Goal: Information Seeking & Learning: Learn about a topic

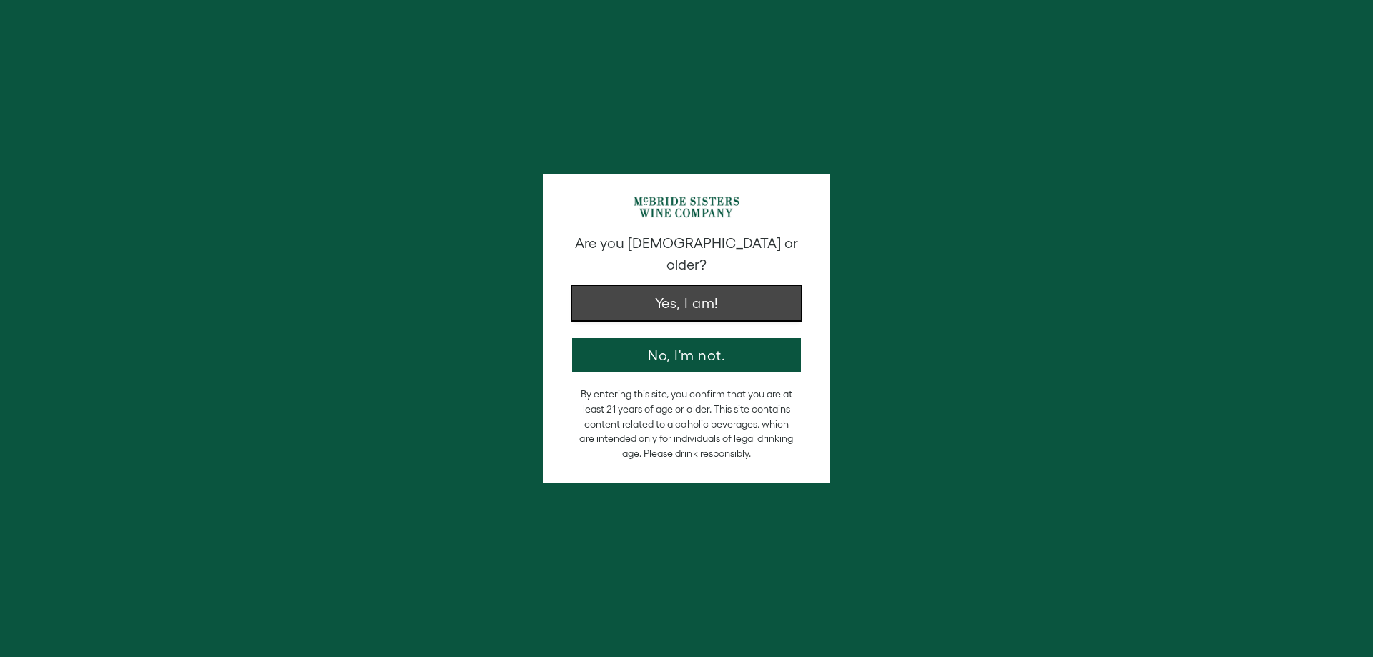
click at [689, 288] on button "Yes, I am!" at bounding box center [686, 303] width 229 height 34
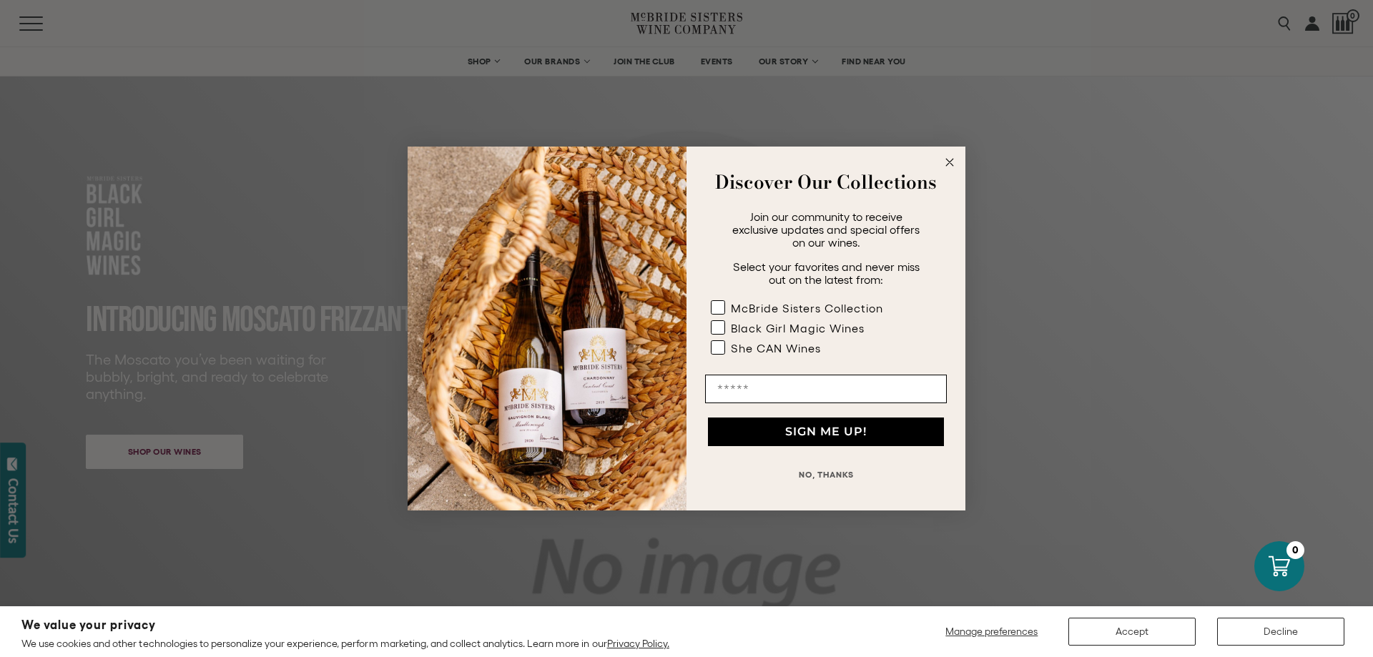
click at [845, 477] on button "NO, THANKS" at bounding box center [826, 475] width 242 height 29
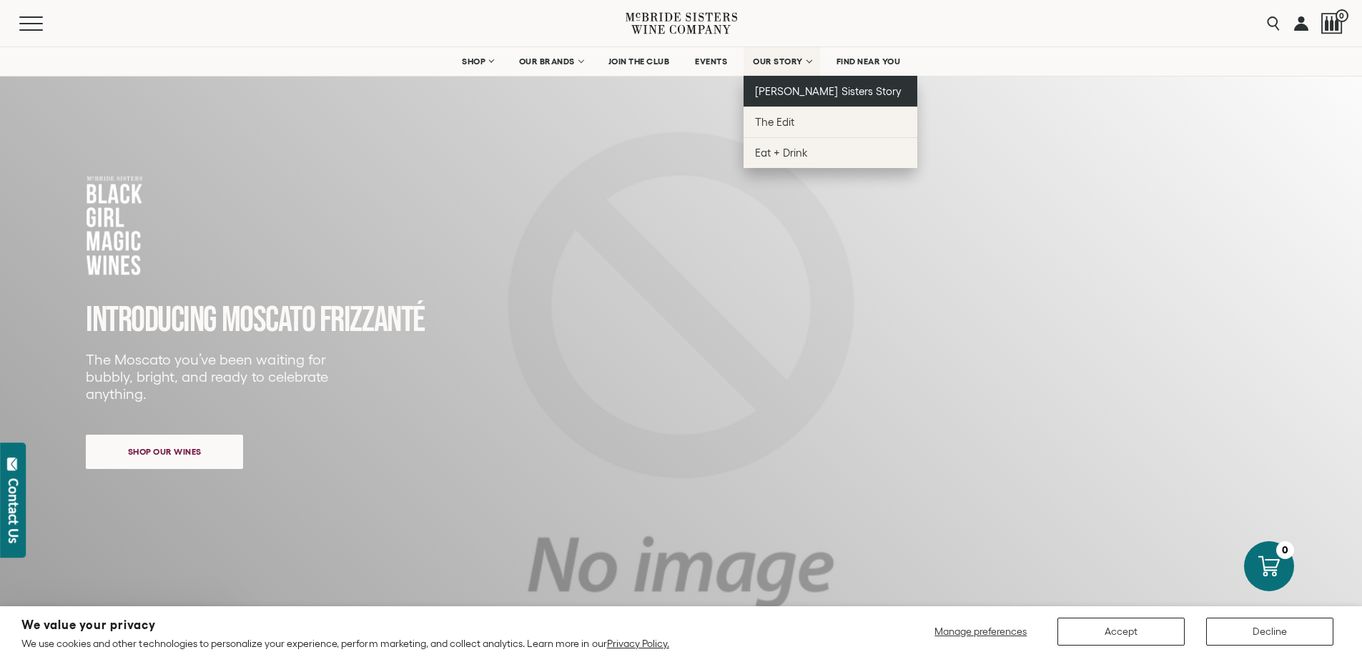
click at [791, 87] on span "[PERSON_NAME] Sisters Story" at bounding box center [828, 91] width 147 height 12
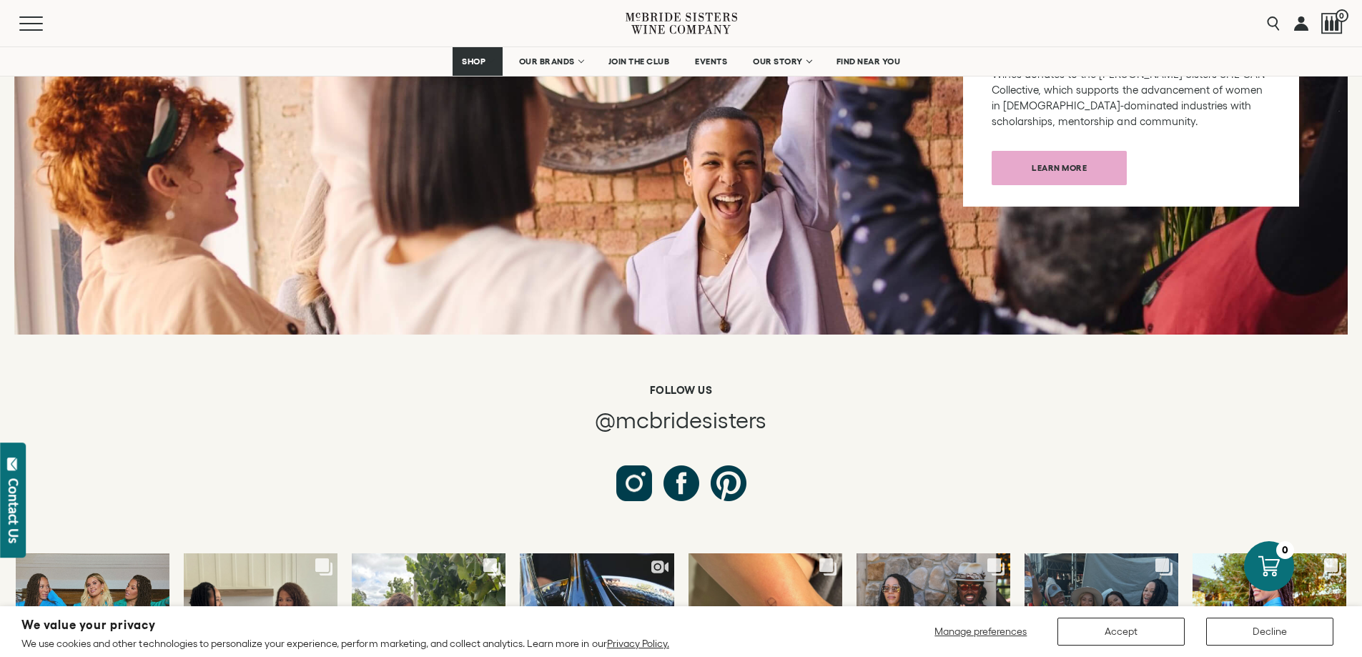
scroll to position [5080, 0]
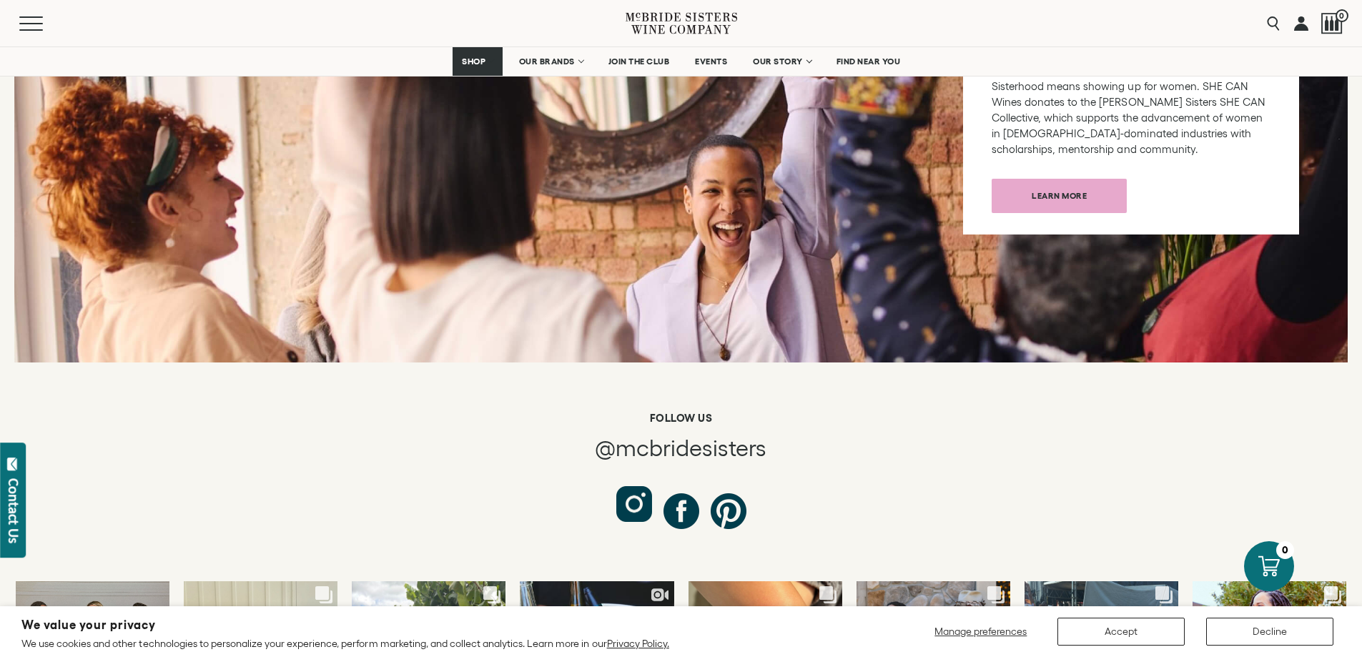
click at [636, 486] on div at bounding box center [634, 504] width 36 height 36
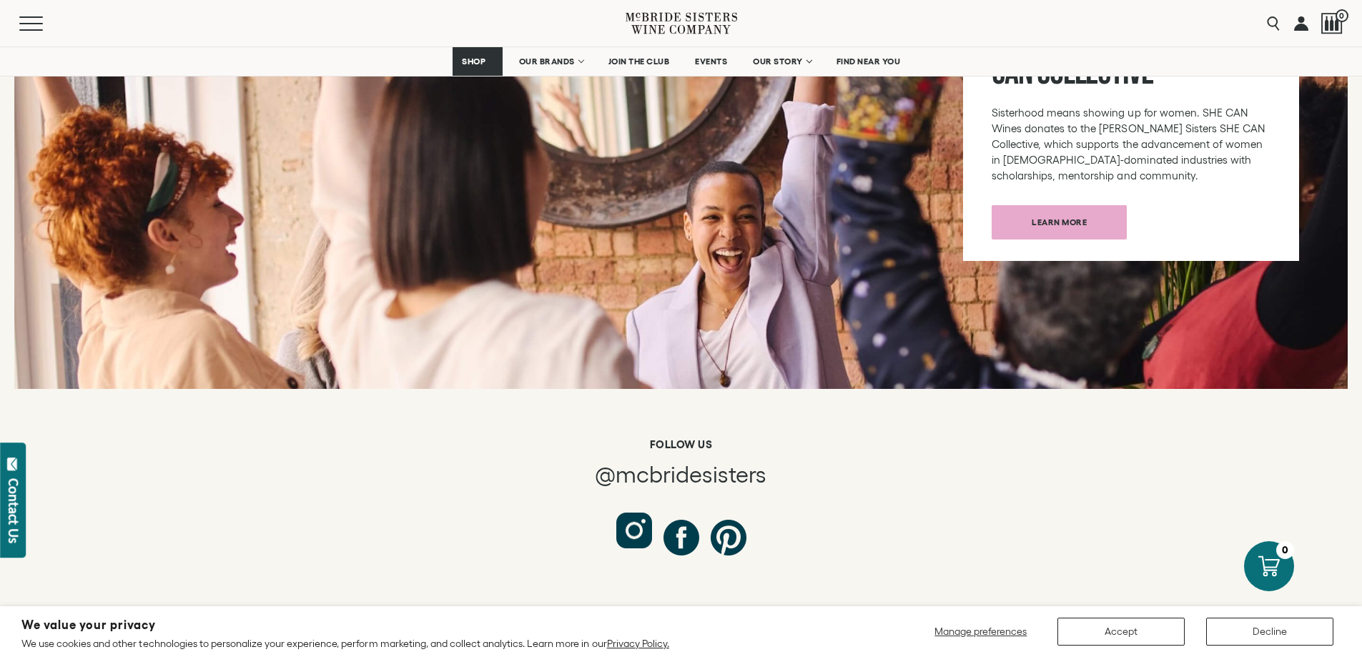
scroll to position [5008, 0]
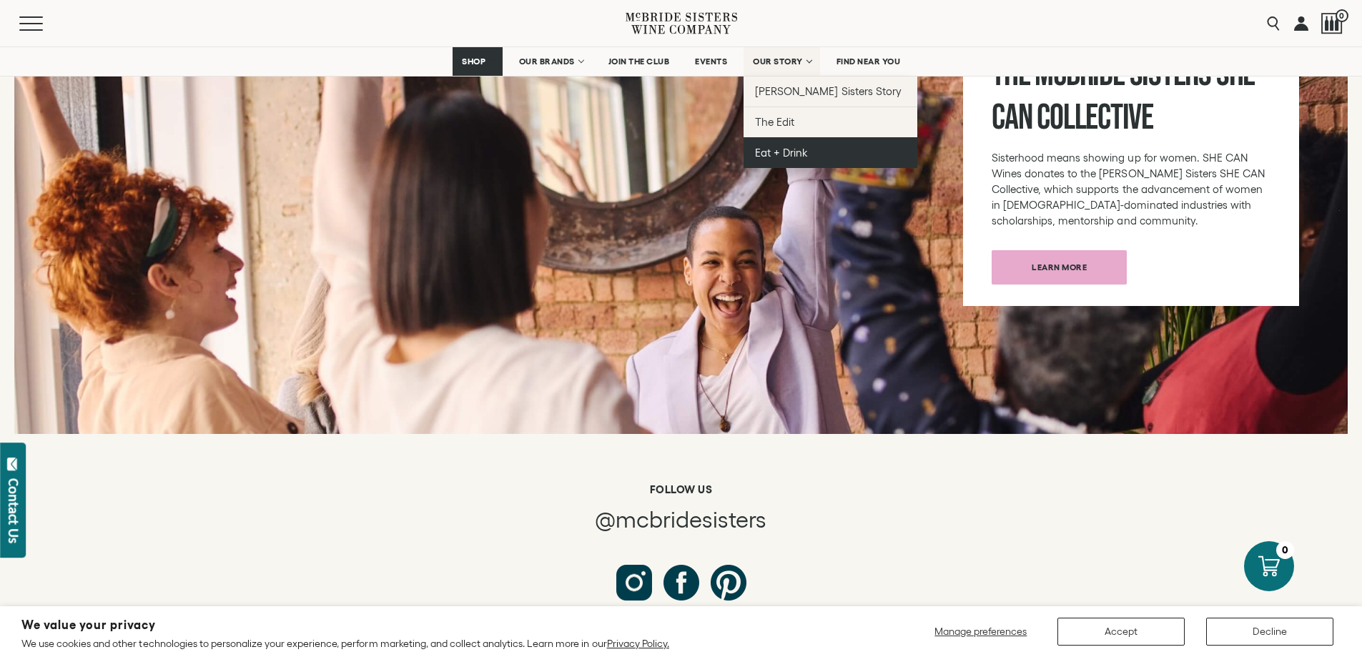
click at [814, 149] on link "Eat + Drink" at bounding box center [831, 152] width 174 height 31
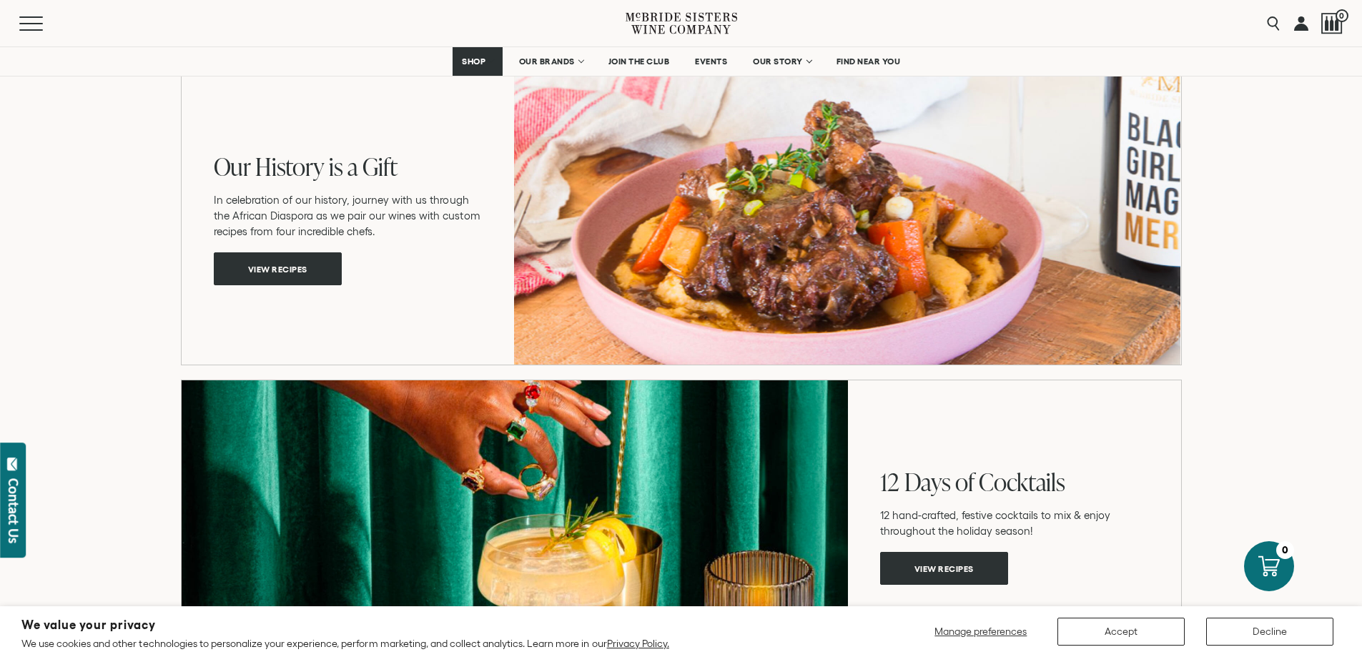
scroll to position [2290, 0]
